Goal: Task Accomplishment & Management: Use online tool/utility

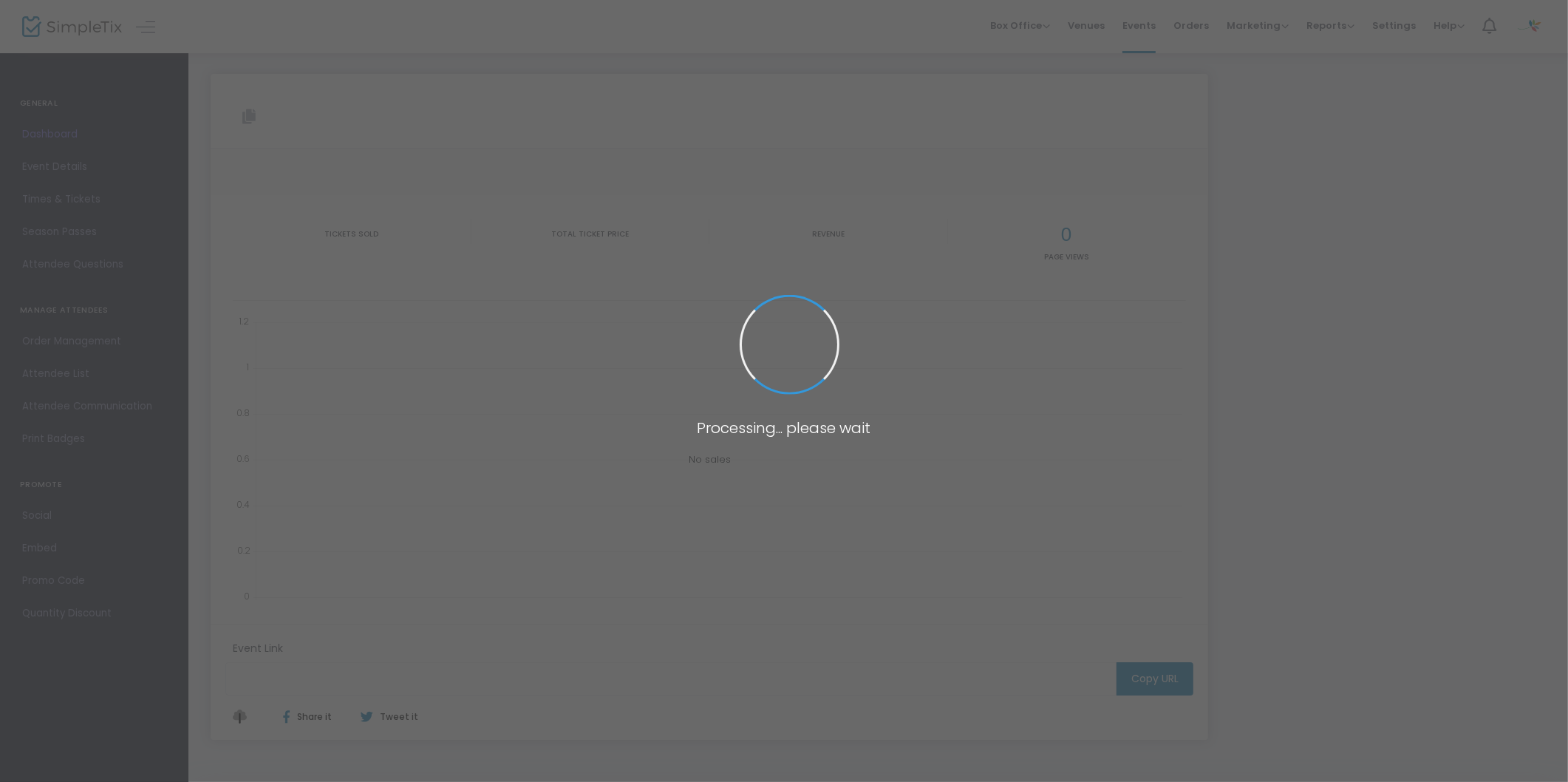
type input "https://www.simpletix.com/e/food-truck-friday-tickets-121509"
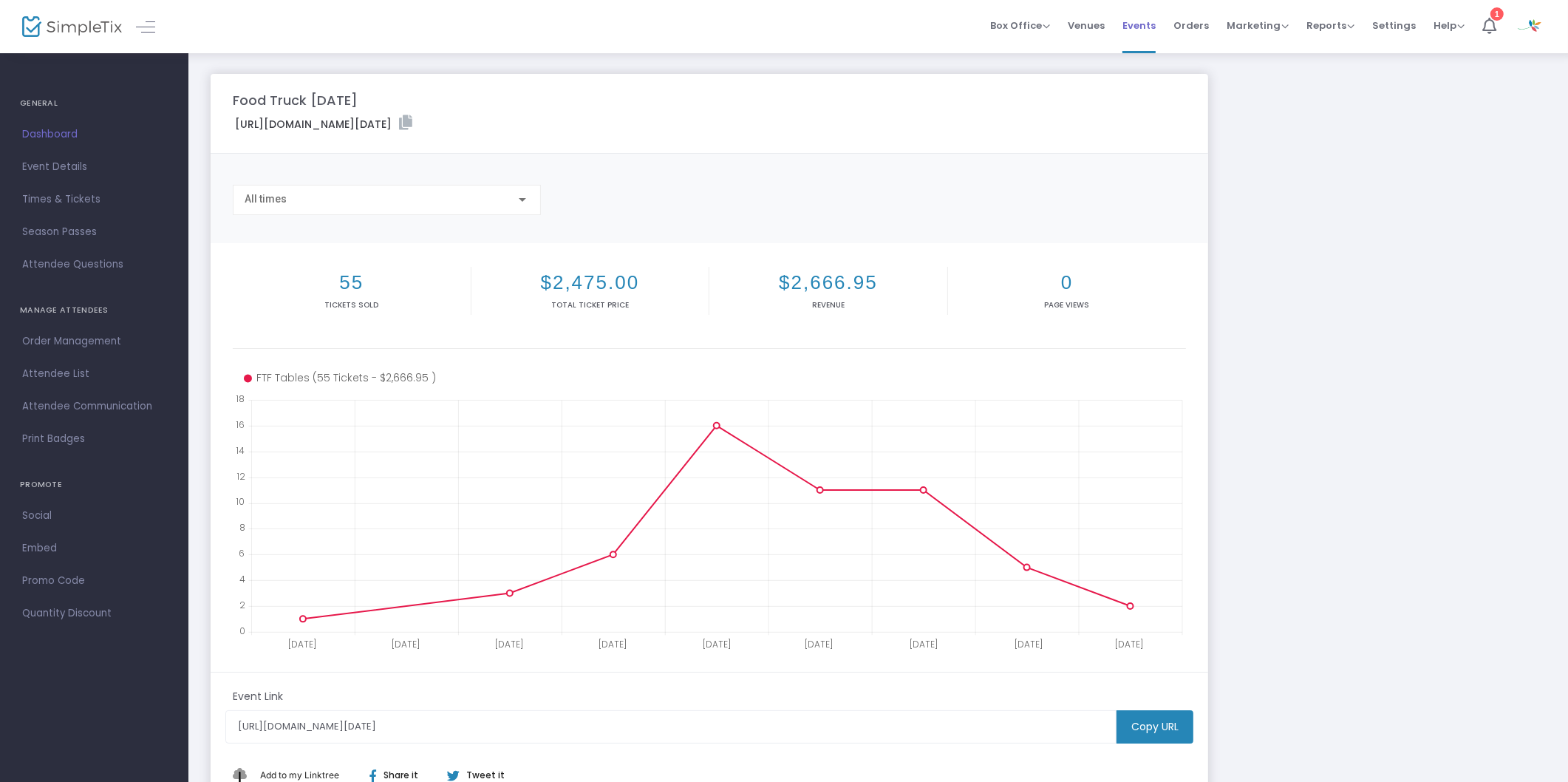
click at [1147, 22] on span "Events" at bounding box center [1139, 25] width 34 height 38
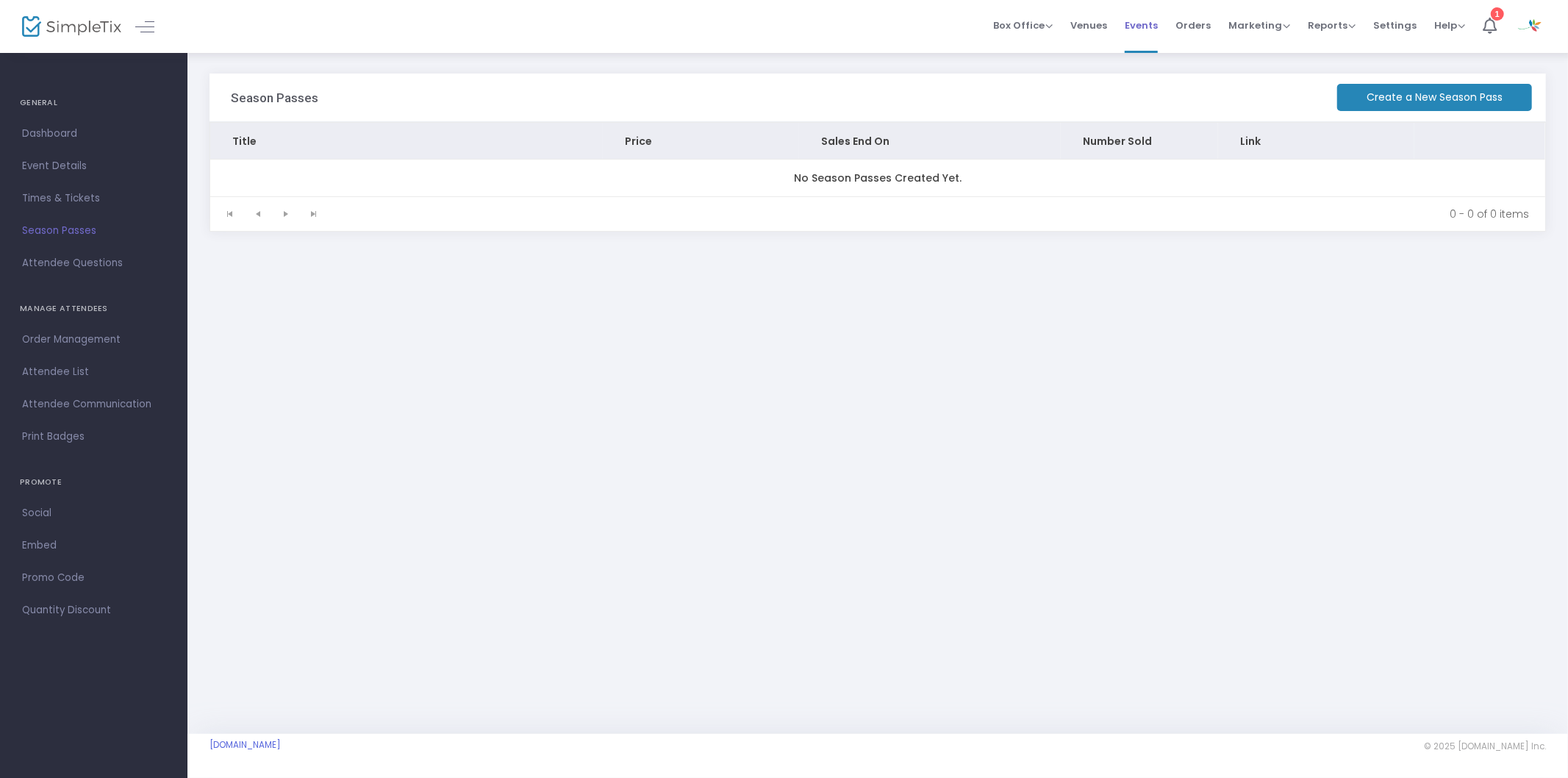
click at [1144, 31] on span "Events" at bounding box center [1141, 25] width 33 height 37
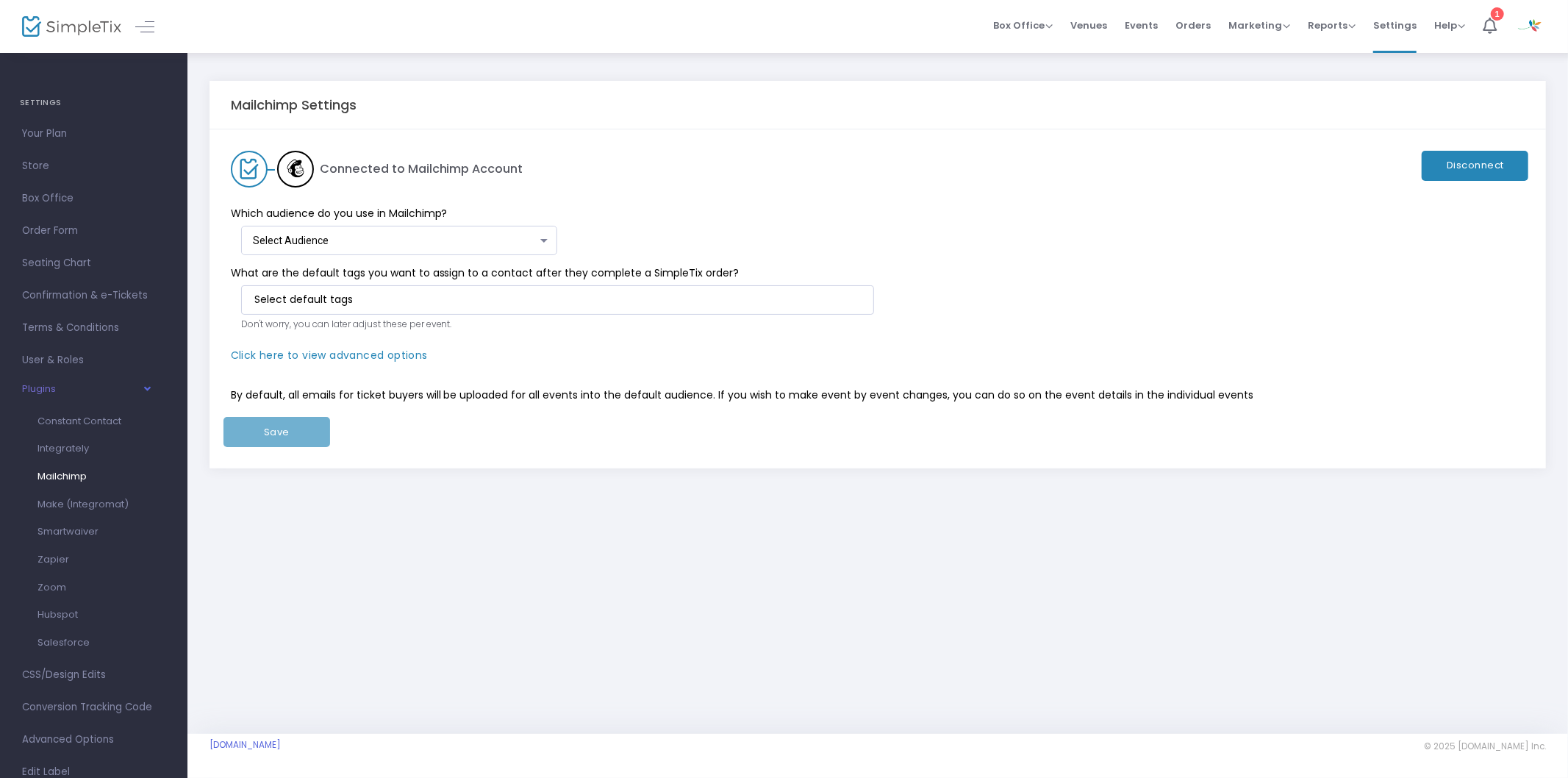
click at [510, 231] on div "Select Audience Select Audience" at bounding box center [402, 237] width 298 height 27
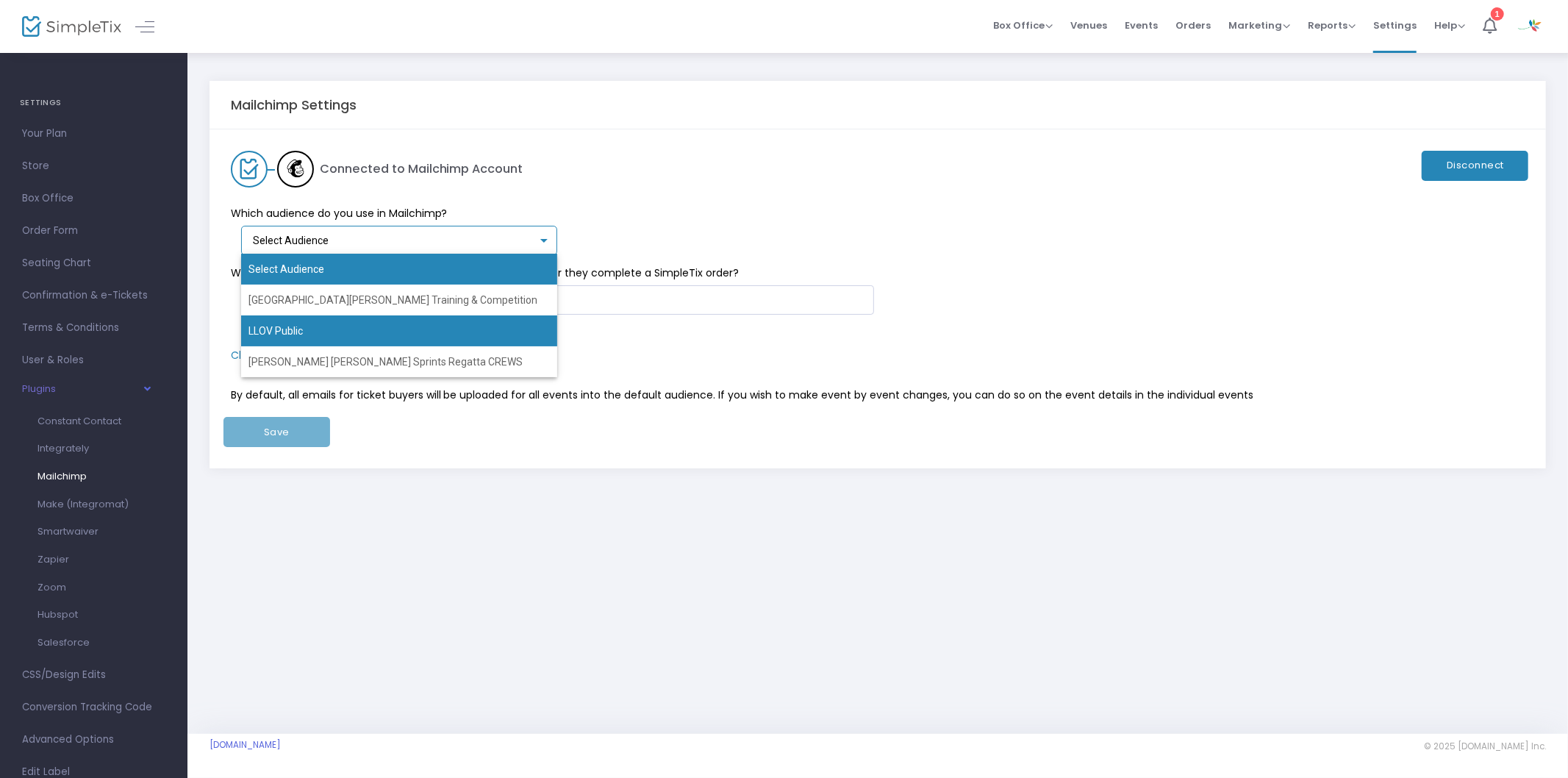
click at [442, 341] on span "LLOV Public" at bounding box center [398, 331] width 301 height 31
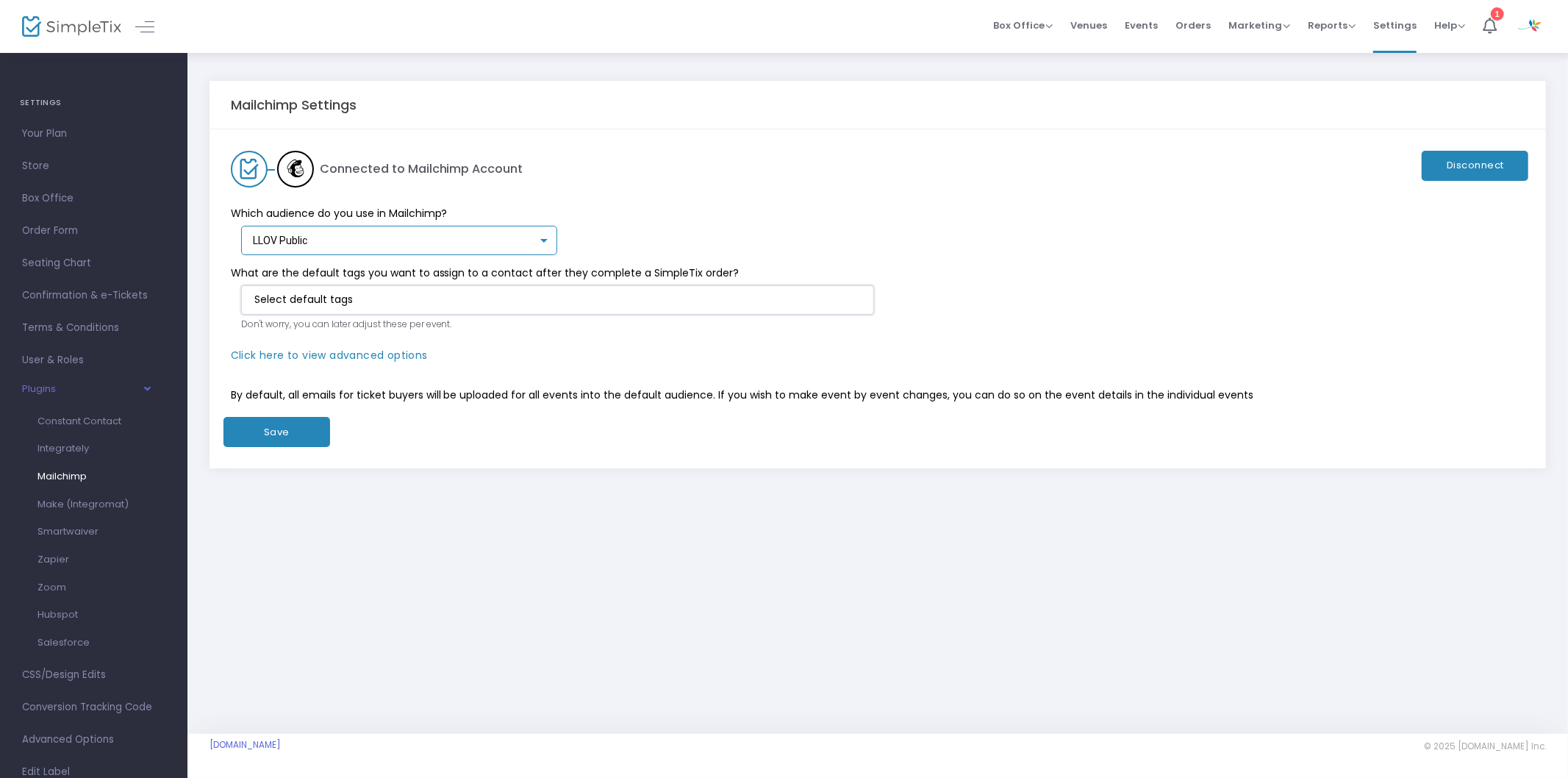
click at [444, 300] on input at bounding box center [561, 299] width 612 height 15
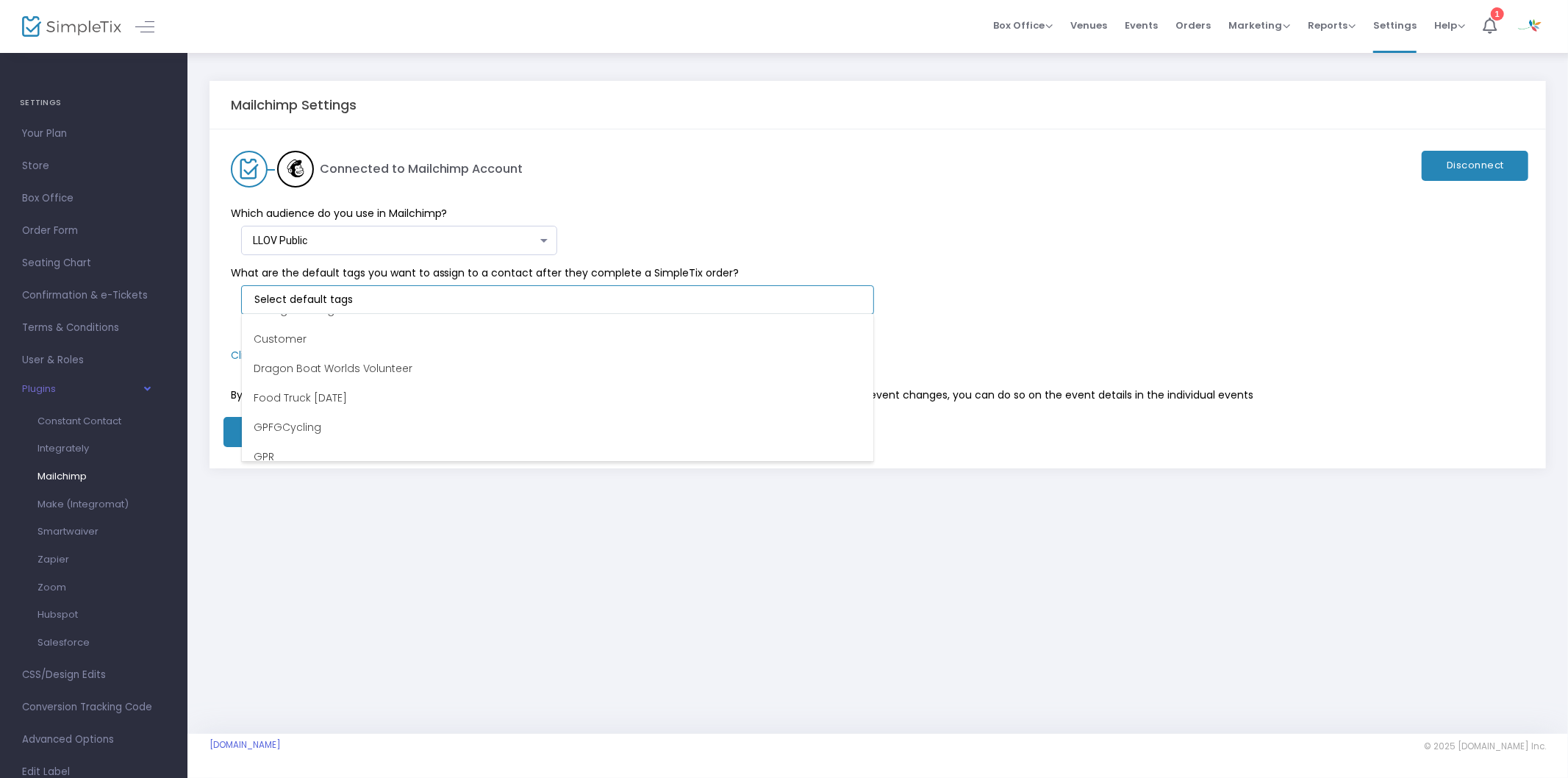
scroll to position [107, 0]
click at [483, 403] on li "Food Truck Friday" at bounding box center [557, 399] width 631 height 29
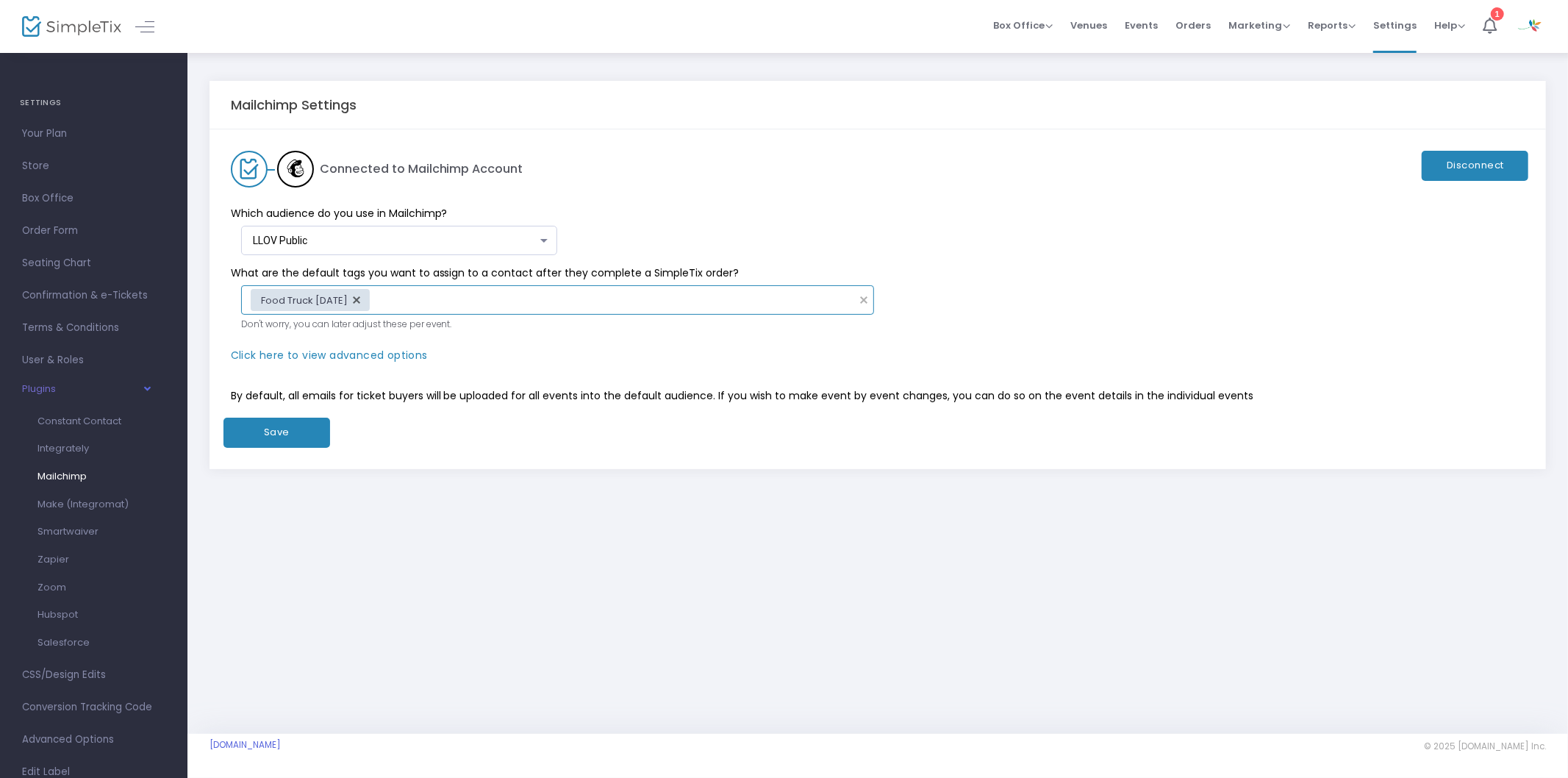
click at [309, 426] on button "Save" at bounding box center [277, 433] width 107 height 30
click at [295, 429] on button "Save" at bounding box center [277, 433] width 107 height 30
click at [82, 25] on img at bounding box center [72, 26] width 99 height 21
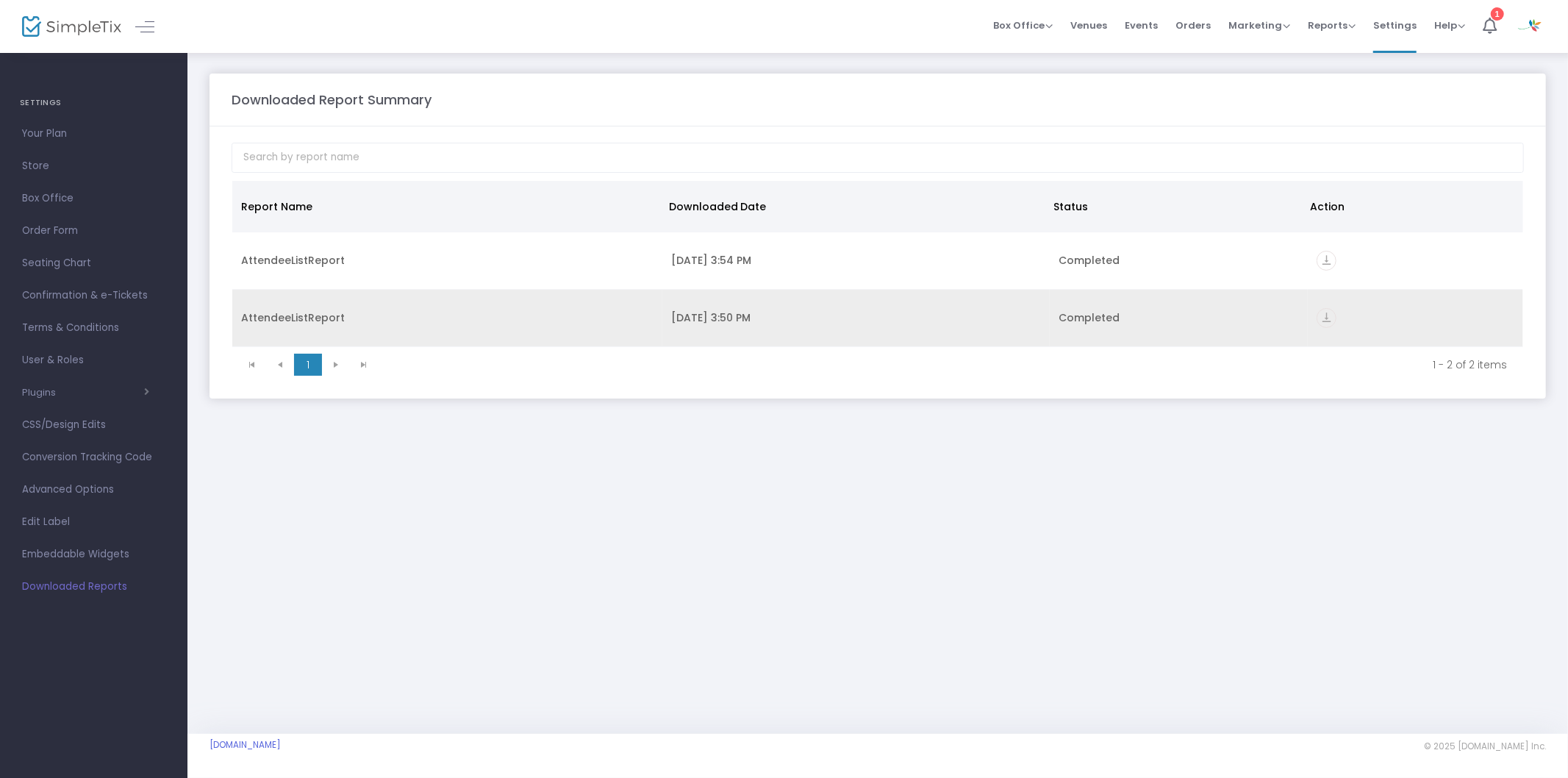
click at [1326, 309] on icon "vertical_align_bottom" at bounding box center [1325, 317] width 20 height 20
